Goal: Communication & Community: Answer question/provide support

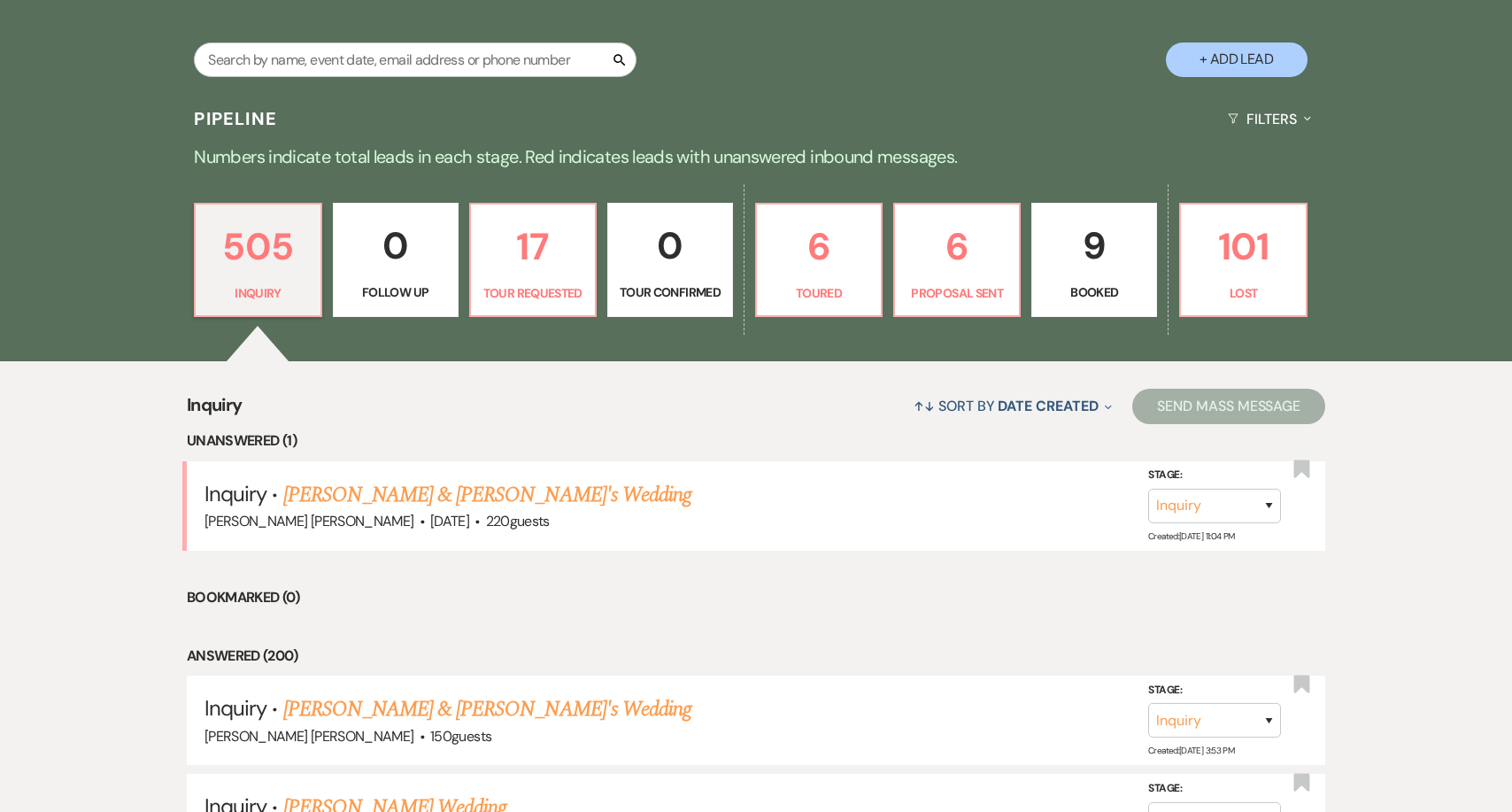
scroll to position [350, 0]
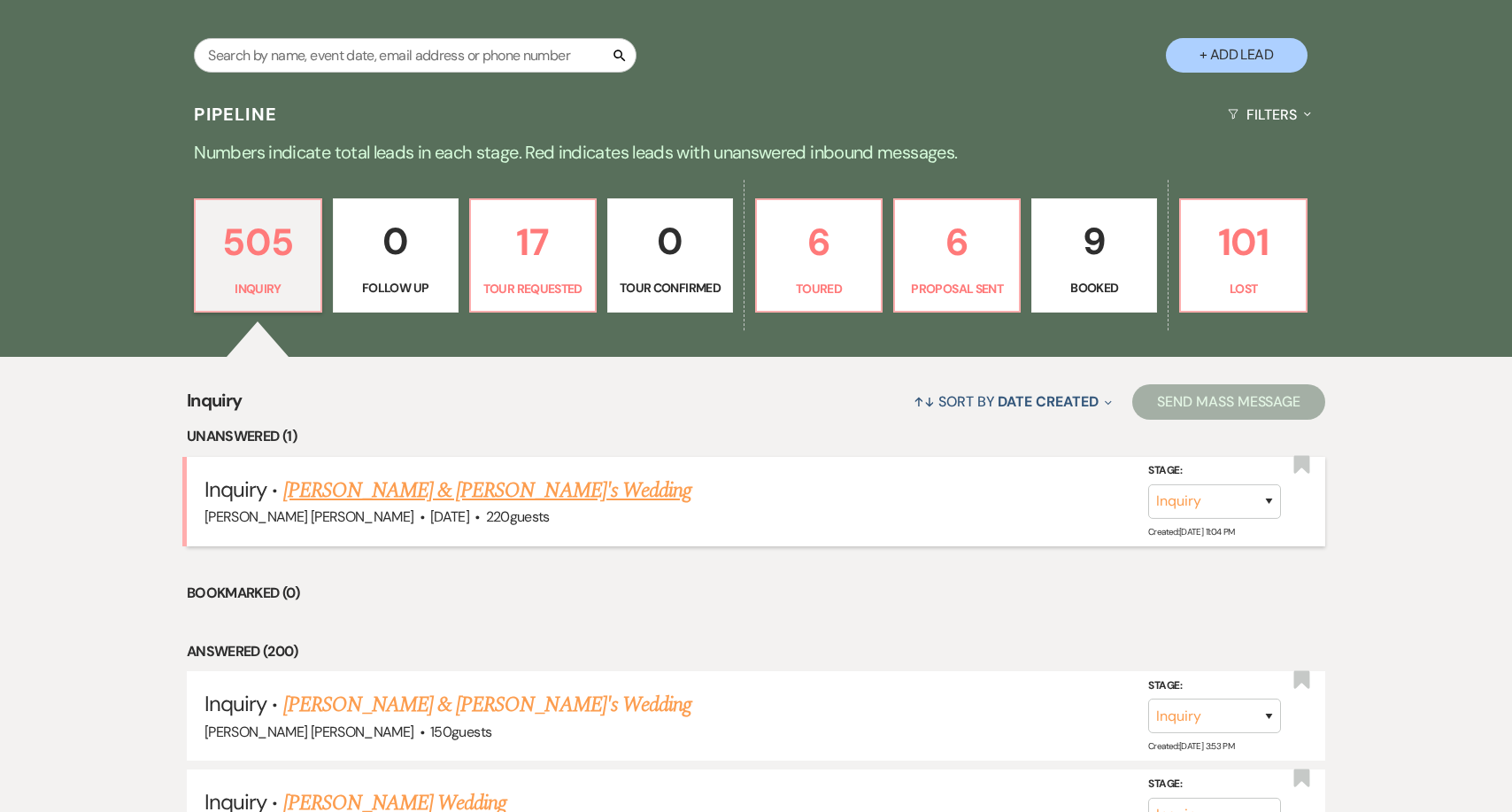
click at [395, 492] on link "[PERSON_NAME] & [PERSON_NAME]'s Wedding" at bounding box center [488, 490] width 409 height 32
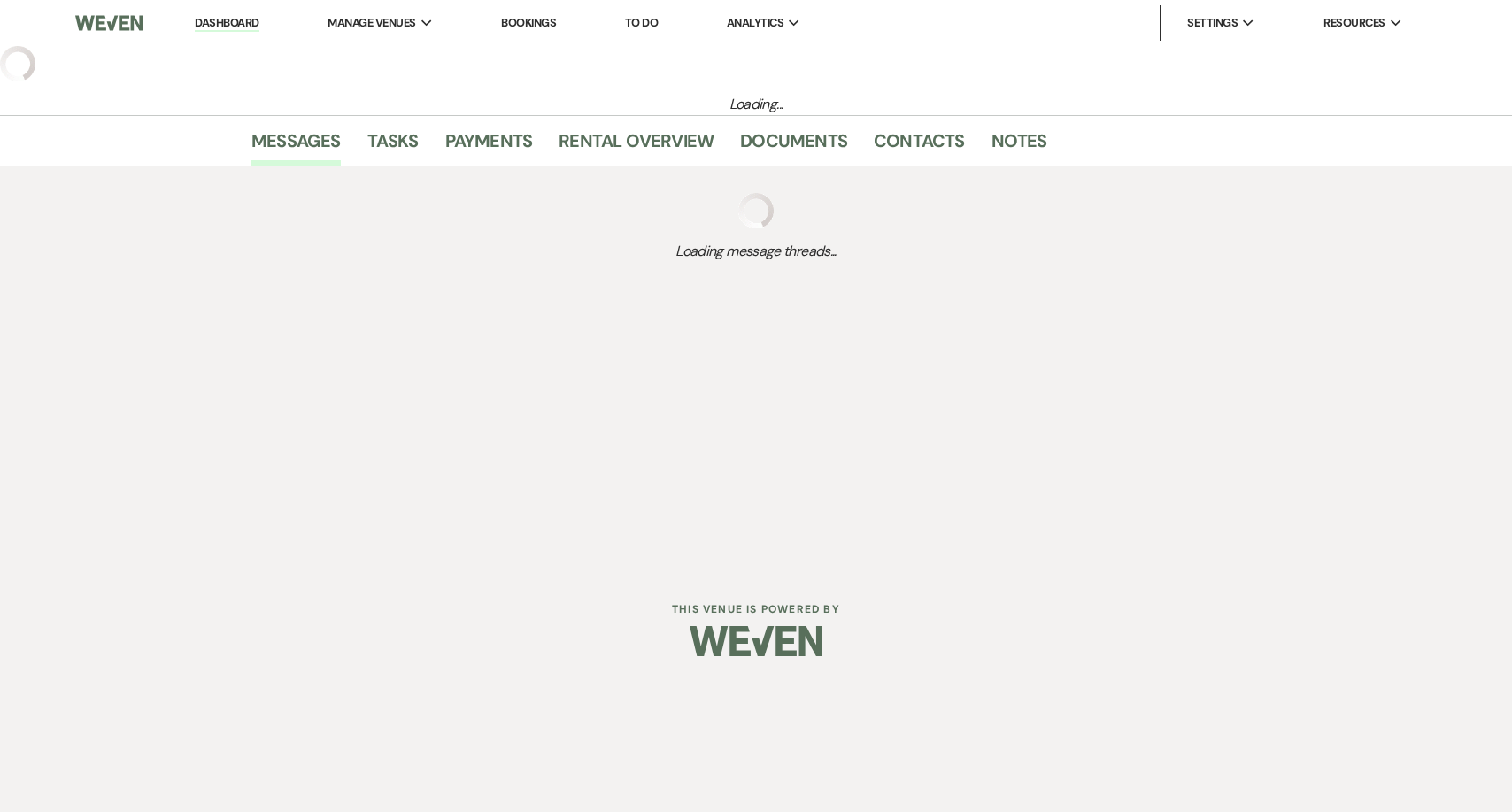
select select "1"
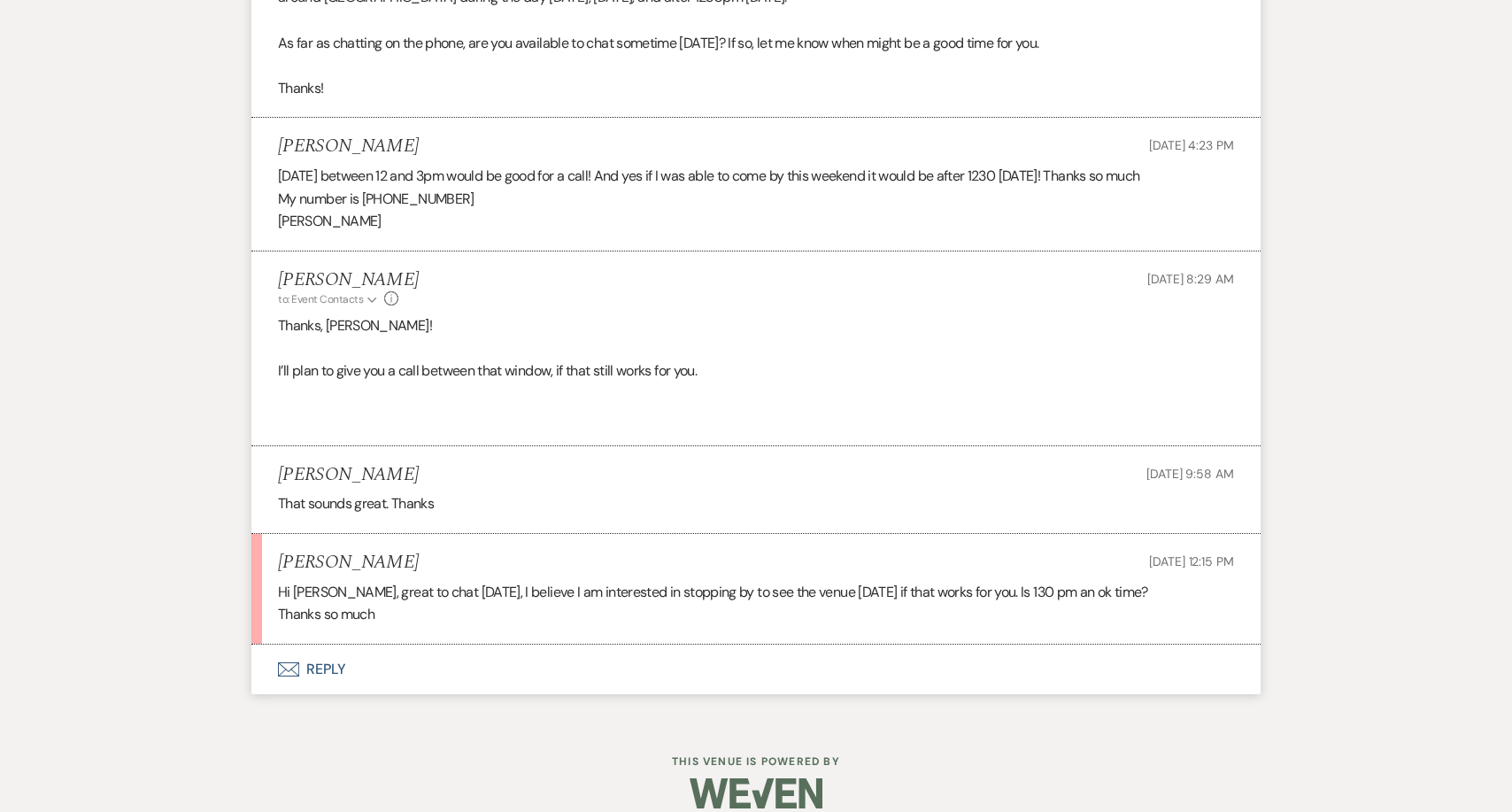
scroll to position [3902, 0]
click at [441, 604] on p "Thanks so much" at bounding box center [756, 615] width 956 height 23
click at [434, 604] on p "Thanks so much" at bounding box center [756, 615] width 956 height 23
click at [419, 581] on p "Hi [PERSON_NAME], great to chat [DATE], I believe I am interested in stopping b…" at bounding box center [756, 592] width 956 height 23
click at [333, 647] on button "Envelope Reply" at bounding box center [756, 670] width 1010 height 50
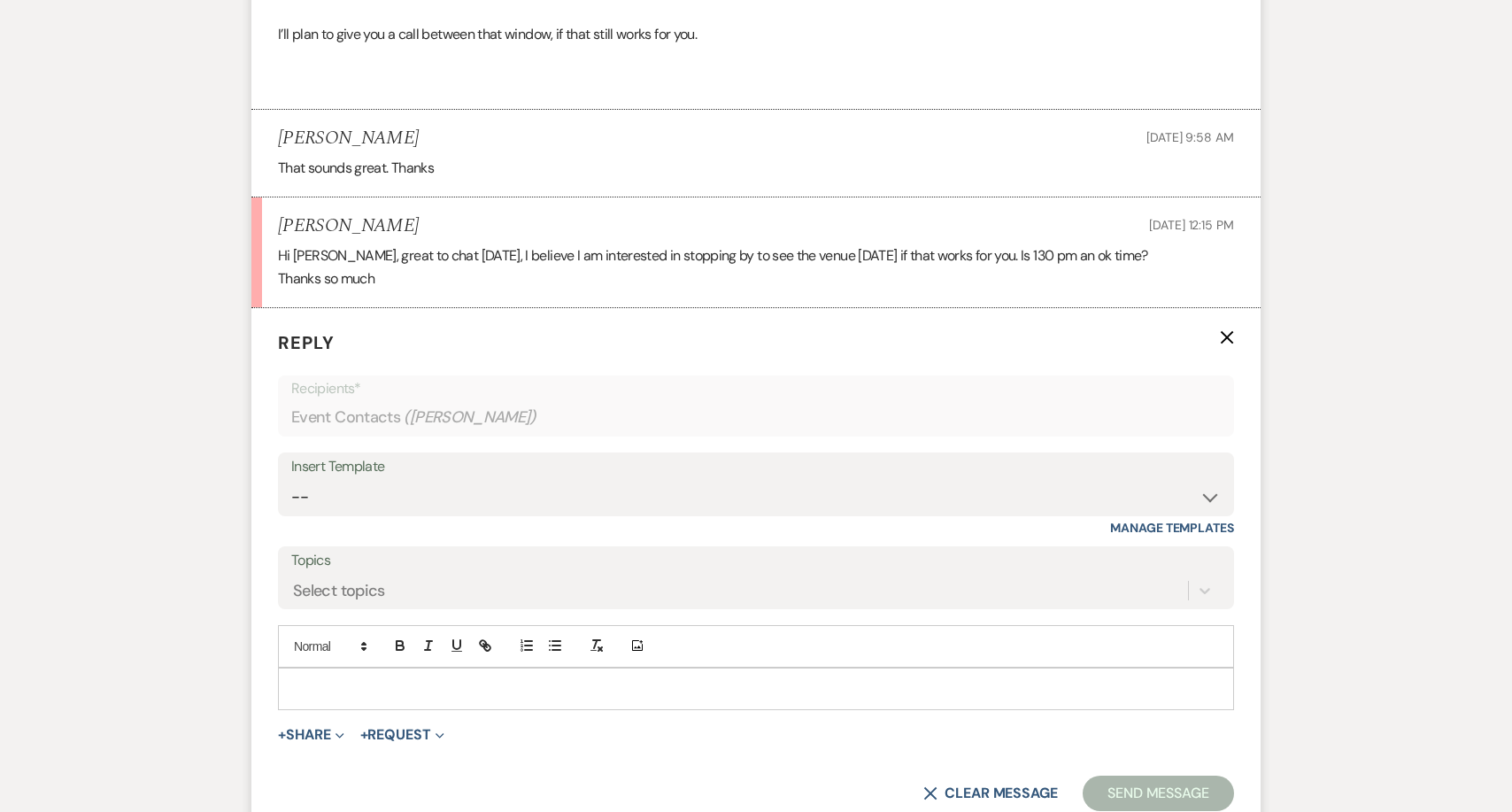
scroll to position [4241, 0]
click at [350, 677] on p at bounding box center [756, 687] width 927 height 19
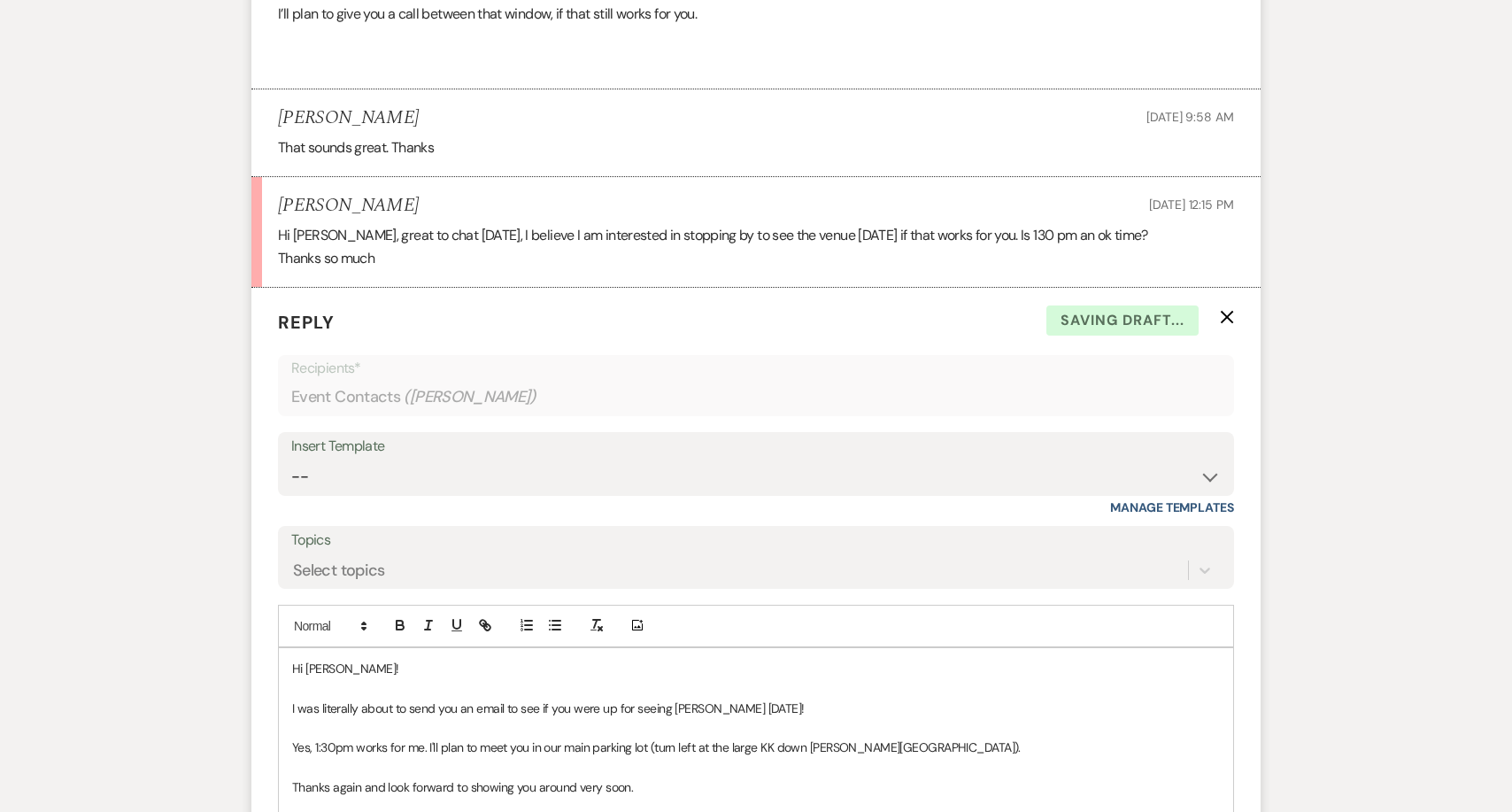
scroll to position [4279, 0]
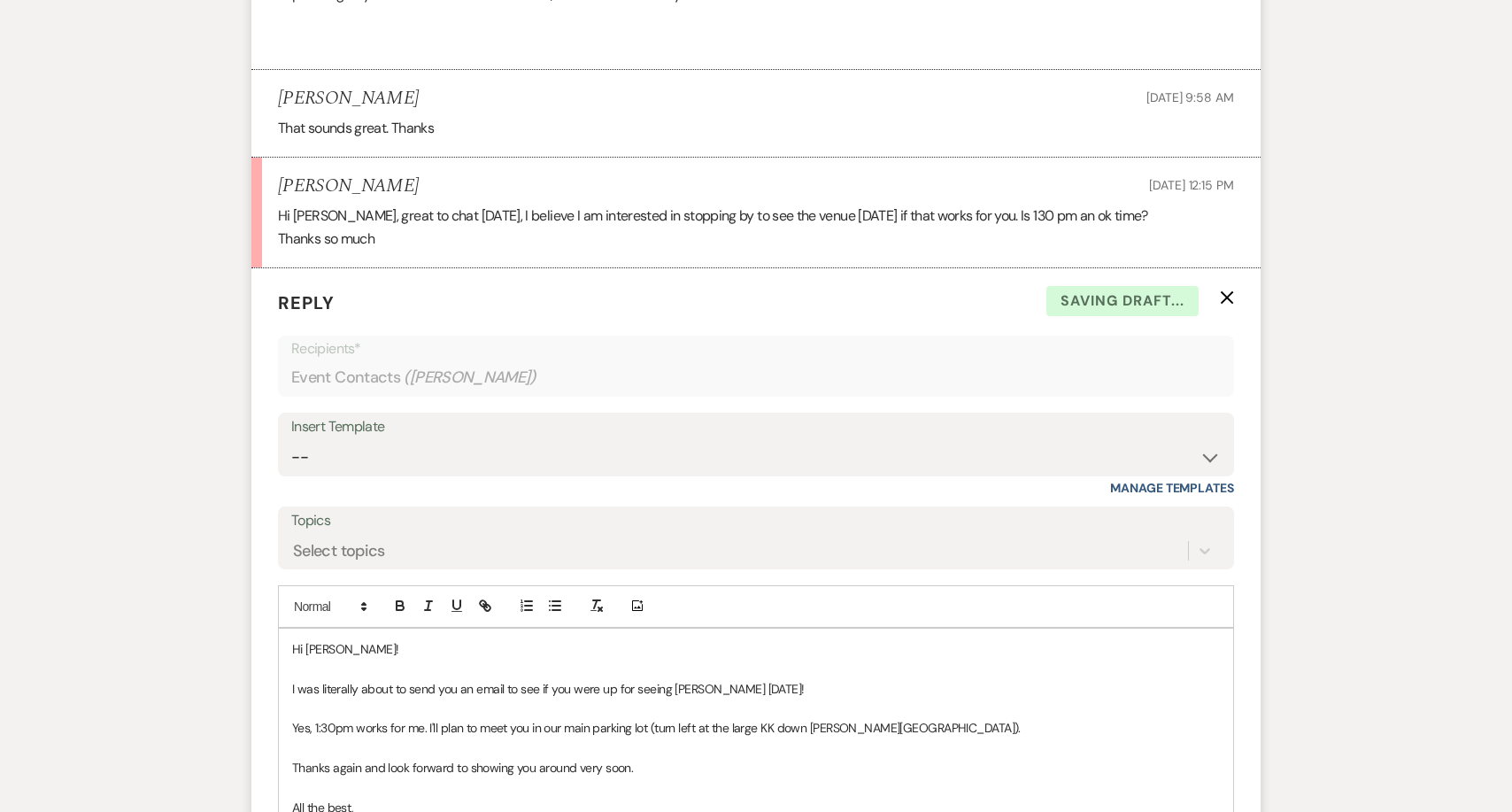
click at [537, 659] on p at bounding box center [756, 669] width 927 height 19
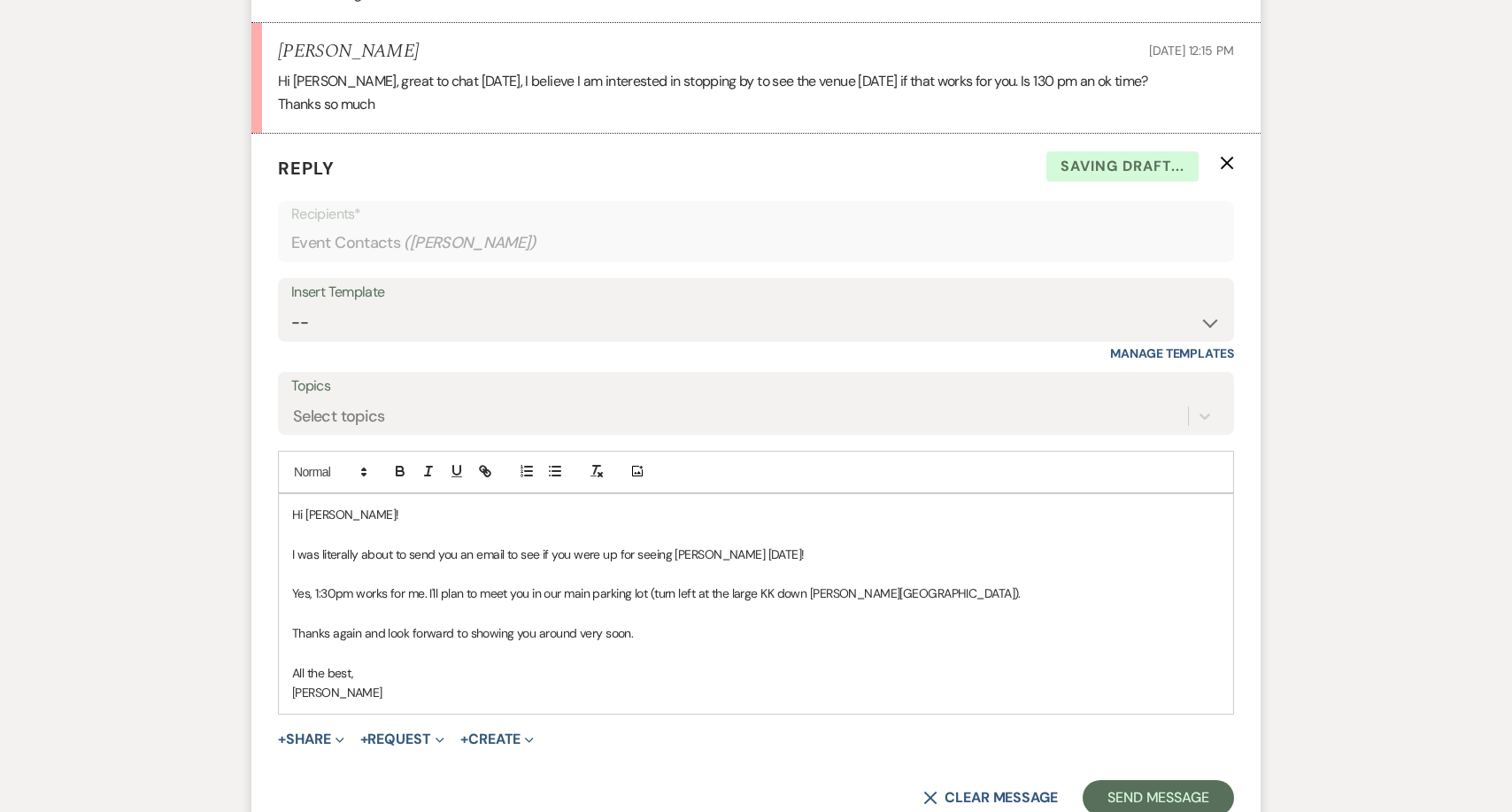
scroll to position [4420, 0]
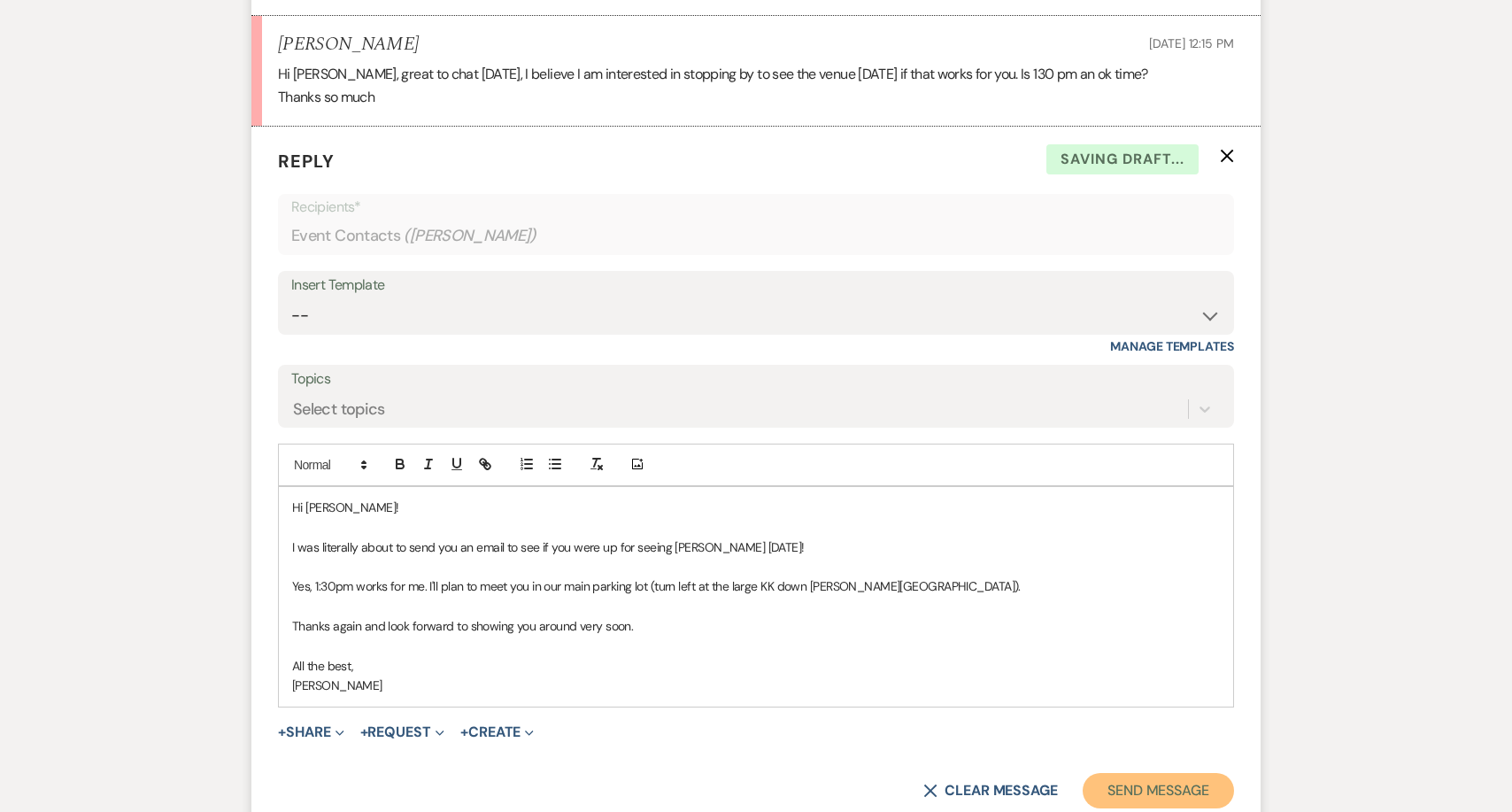
click at [1125, 773] on button "Send Message" at bounding box center [1158, 790] width 151 height 35
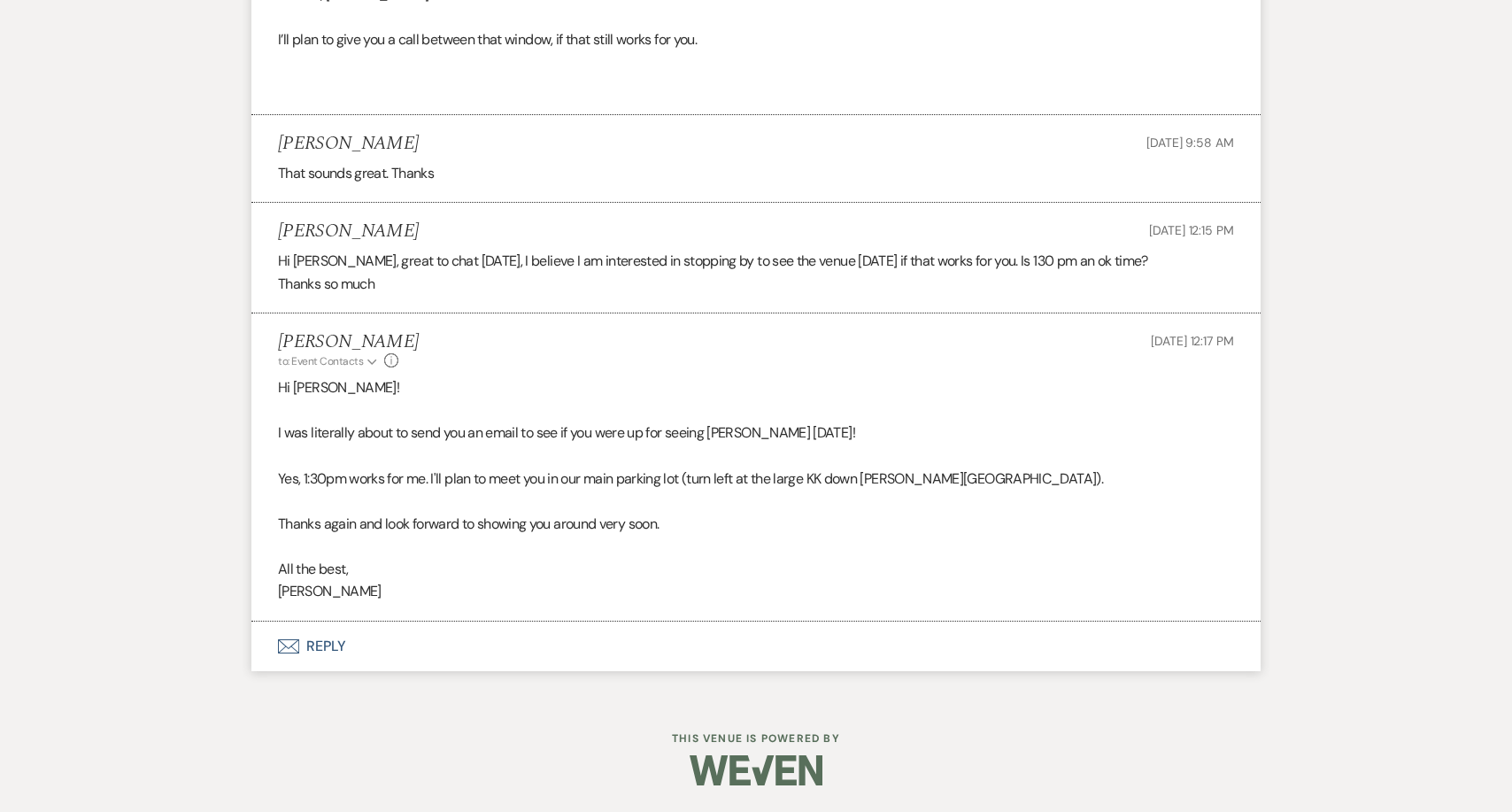
scroll to position [4211, 0]
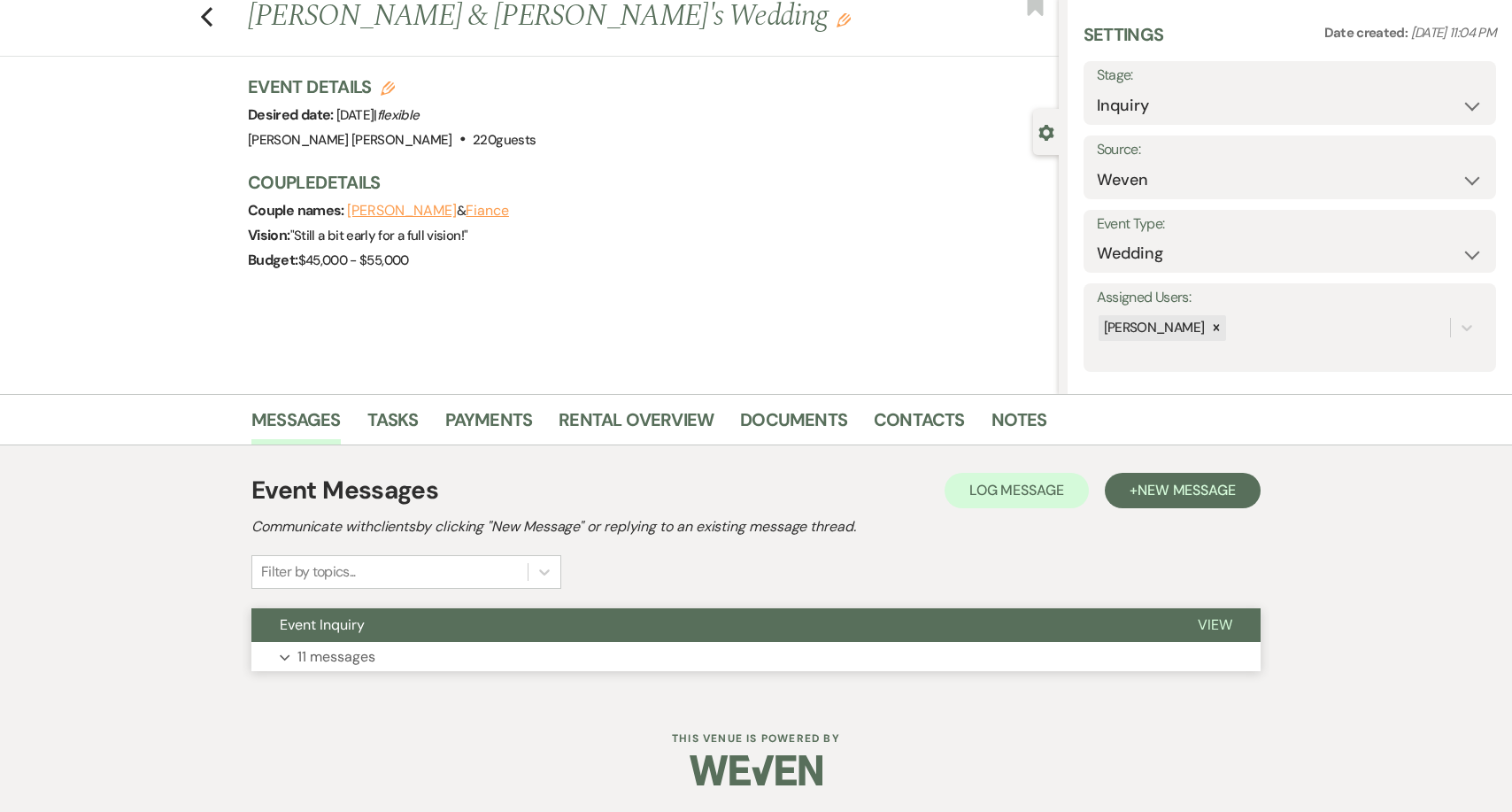
click at [375, 670] on button "Expand 11 messages" at bounding box center [756, 657] width 1010 height 31
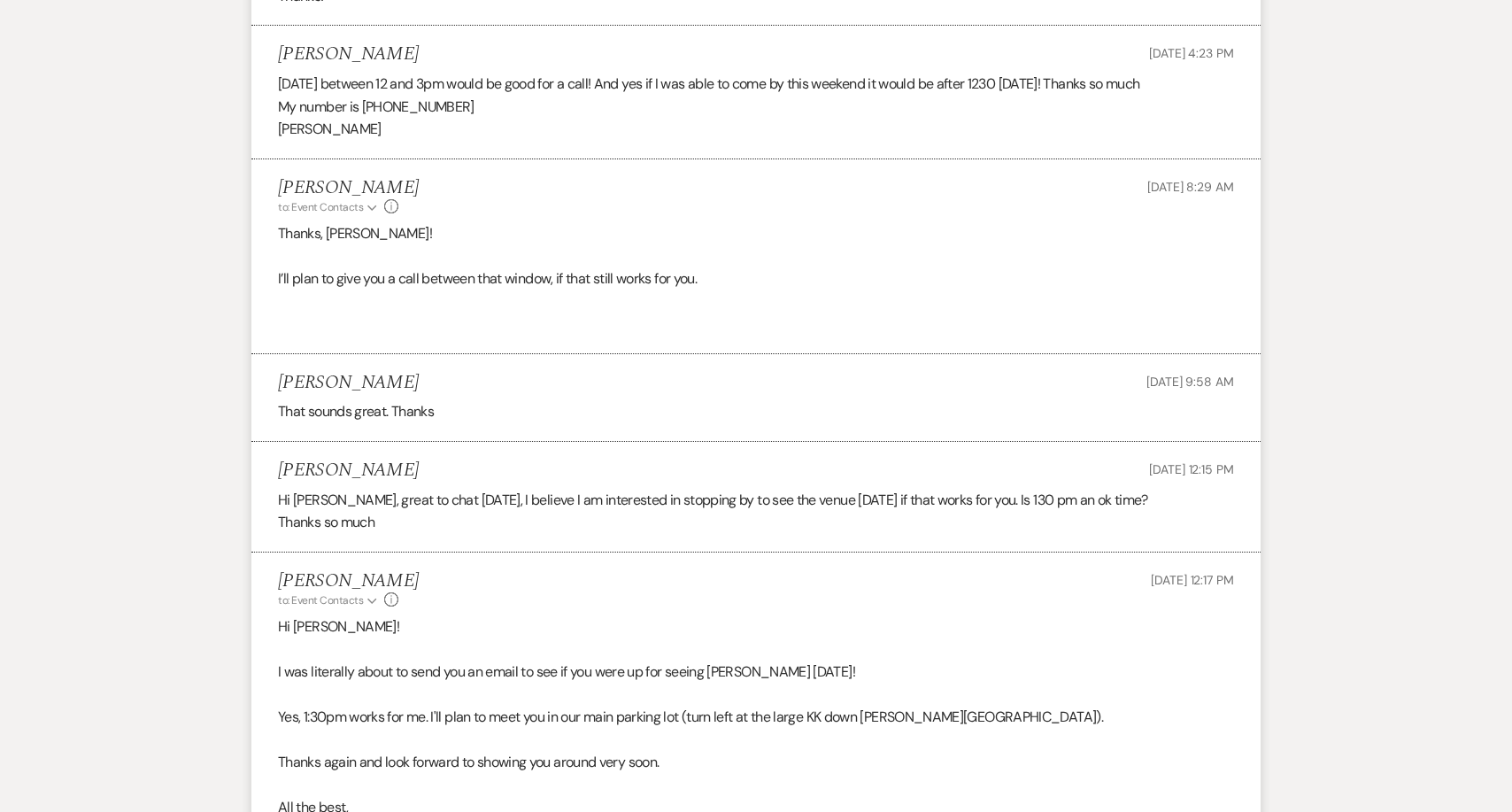
scroll to position [3994, 0]
click at [1195, 592] on span "Weven Check Notification Delivered" at bounding box center [1150, 600] width 126 height 16
click at [1183, 199] on span "Weven Check Notification Opened ( 5 )" at bounding box center [1141, 206] width 139 height 16
click at [669, 268] on p "I’ll plan to give you a call between that window, if that still works for you." at bounding box center [756, 280] width 956 height 23
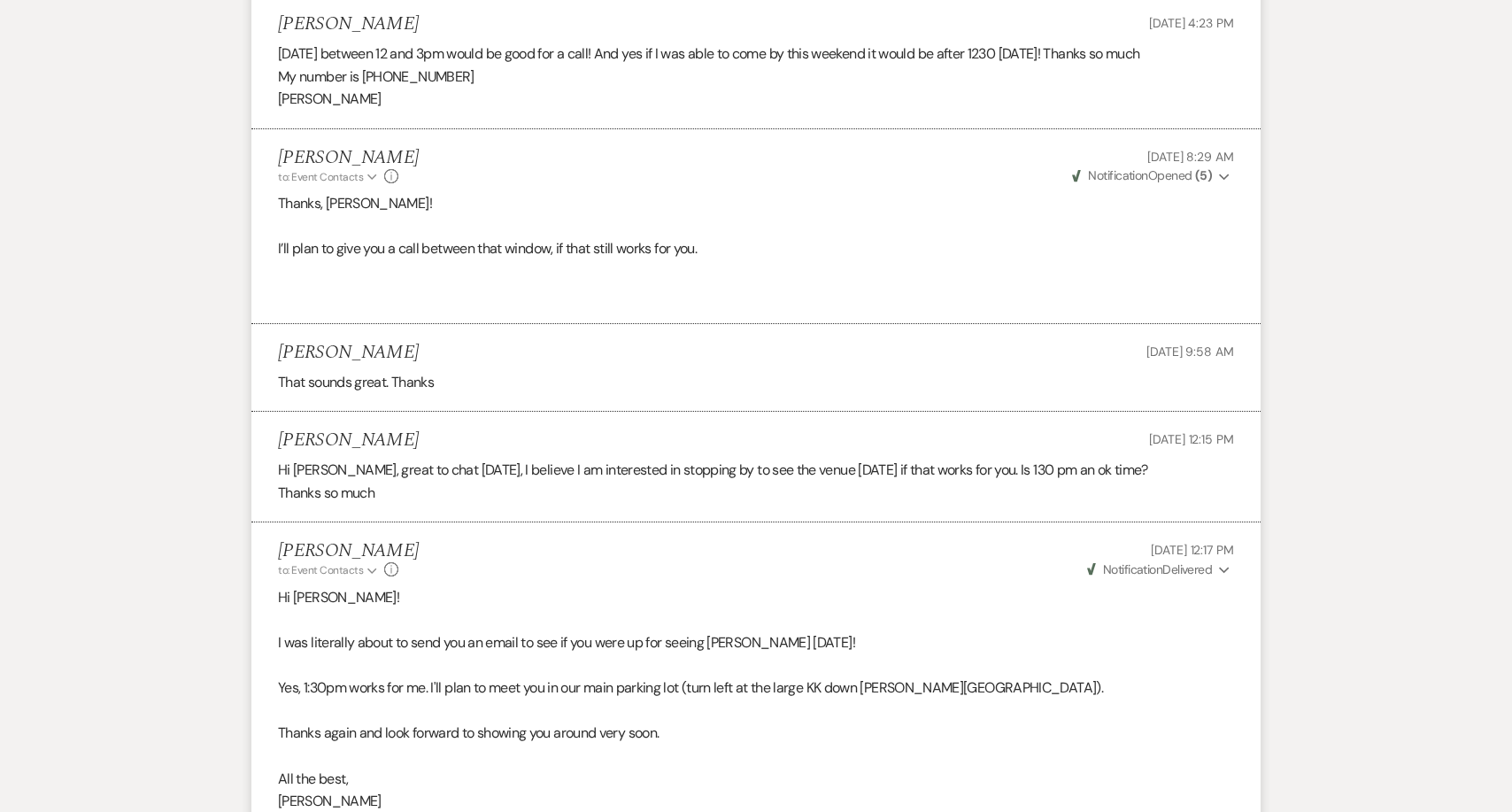
scroll to position [4008, 0]
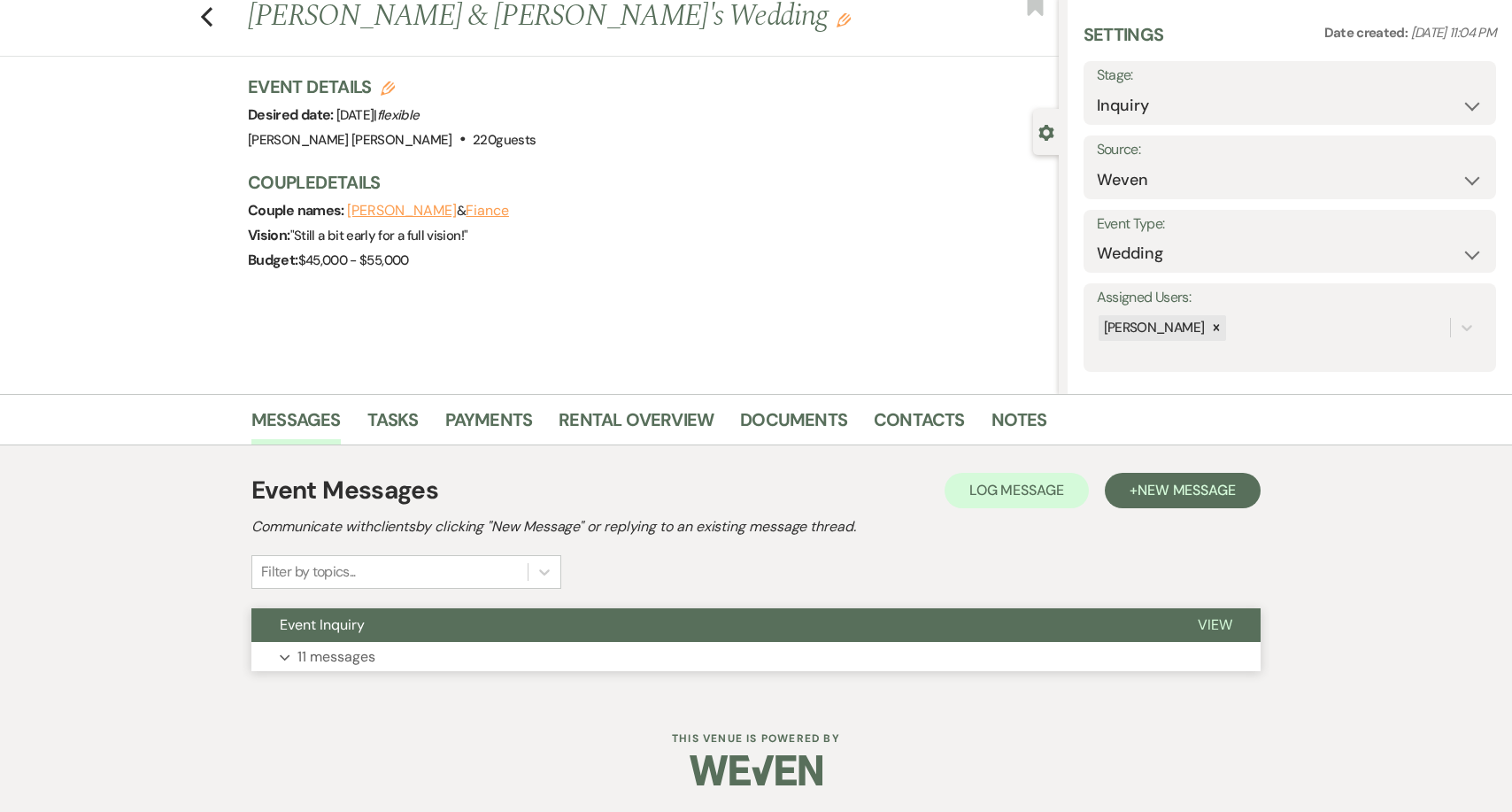
click at [823, 651] on button "Expand 11 messages" at bounding box center [756, 657] width 1010 height 31
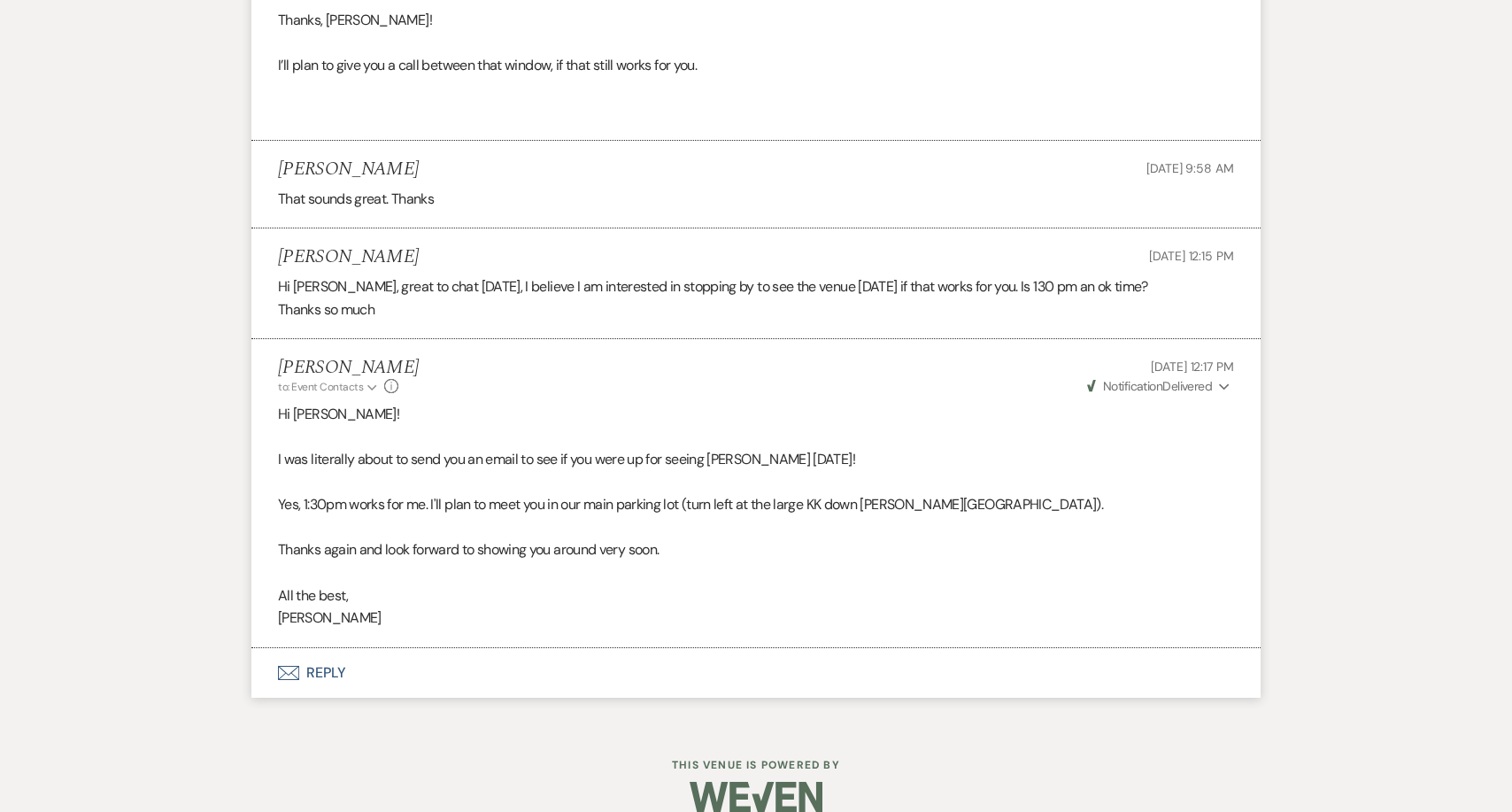
scroll to position [4212, 0]
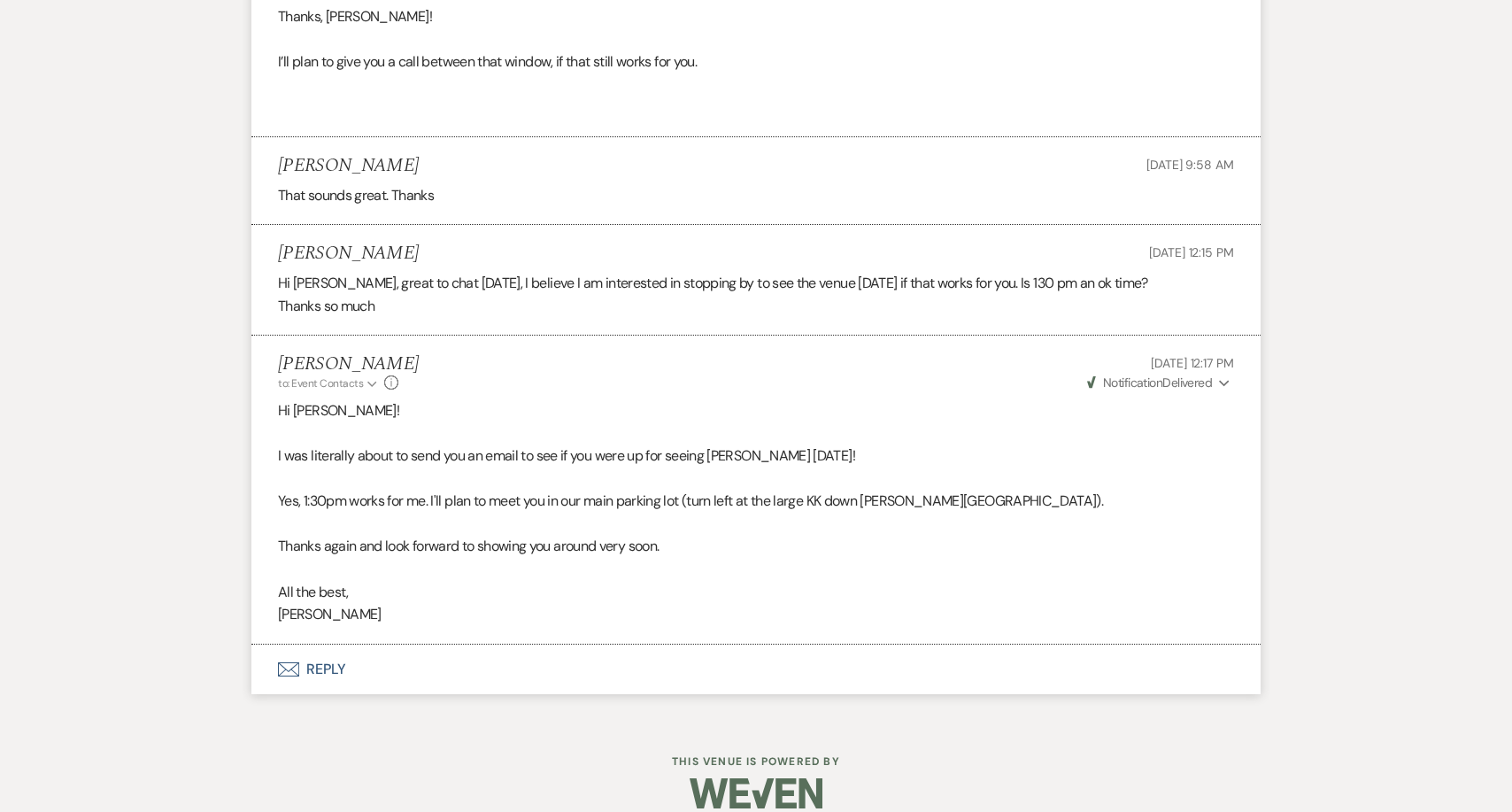
click at [1191, 374] on span "Weven Check Notification Delivered" at bounding box center [1150, 382] width 126 height 16
click at [873, 489] on p "Yes, 1:30pm works for me. I'll plan to meet you in our main parking lot (turn l…" at bounding box center [756, 501] width 956 height 23
